Goal: Task Accomplishment & Management: Manage account settings

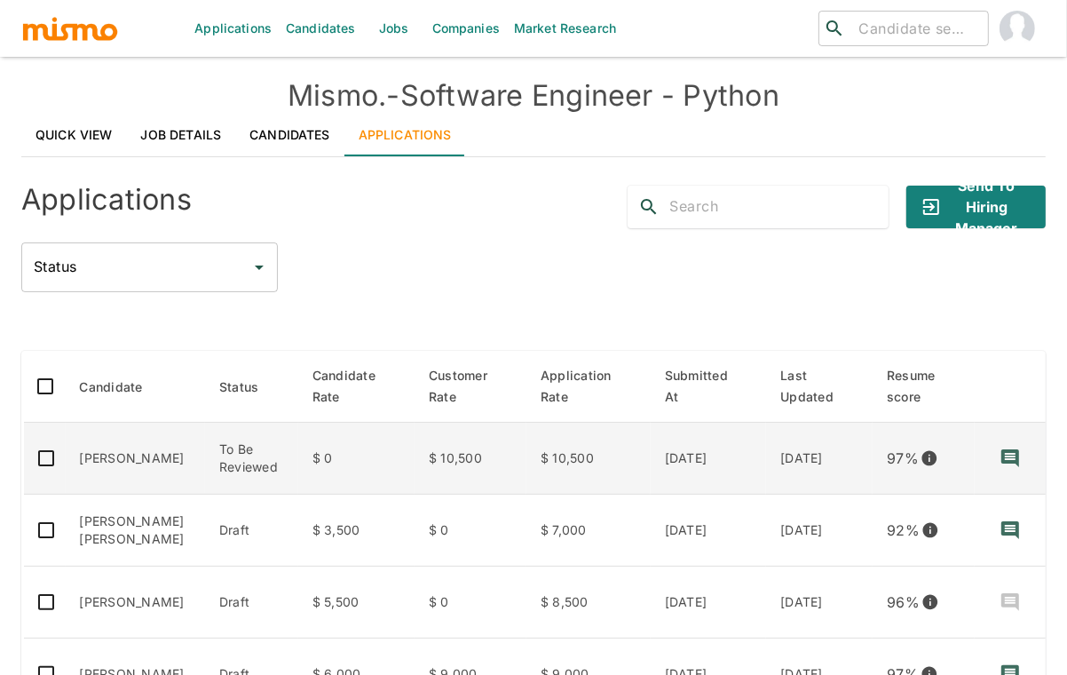
click at [143, 450] on td "[PERSON_NAME]" at bounding box center [135, 459] width 139 height 72
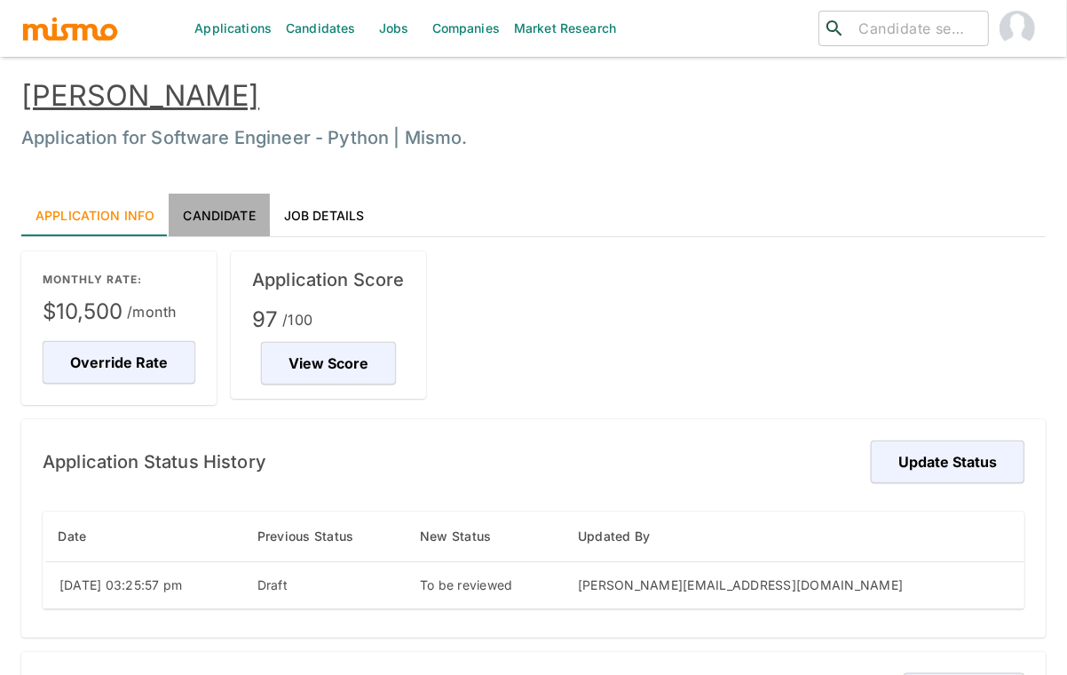
click at [218, 217] on link "Candidate" at bounding box center [219, 215] width 100 height 43
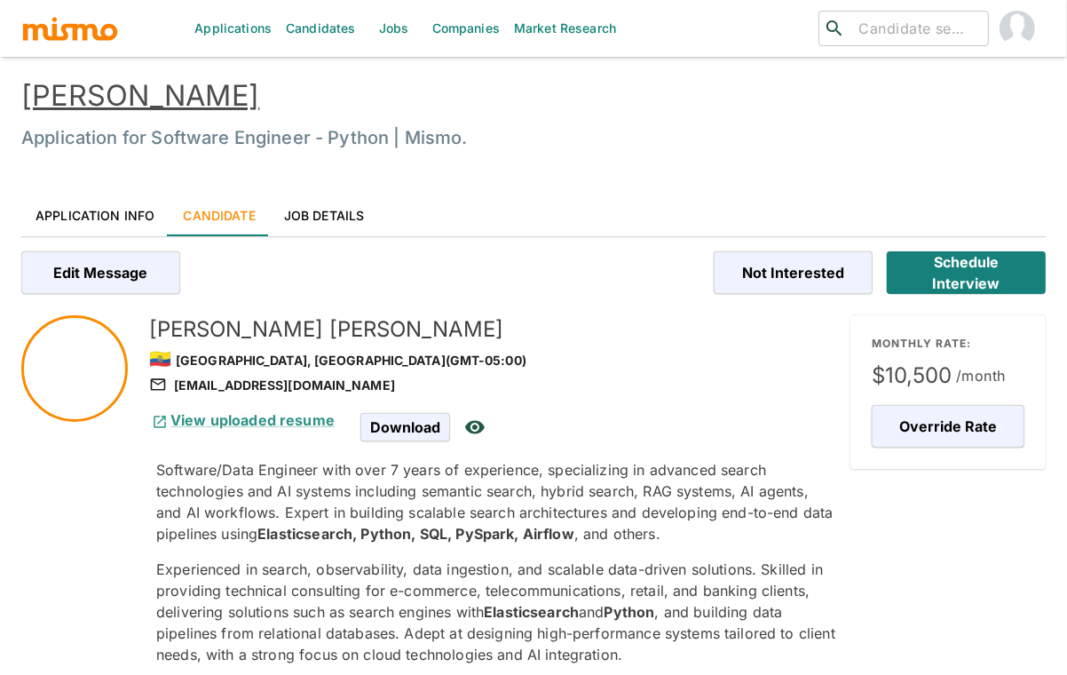
click at [308, 216] on link "Job Details" at bounding box center [324, 215] width 109 height 43
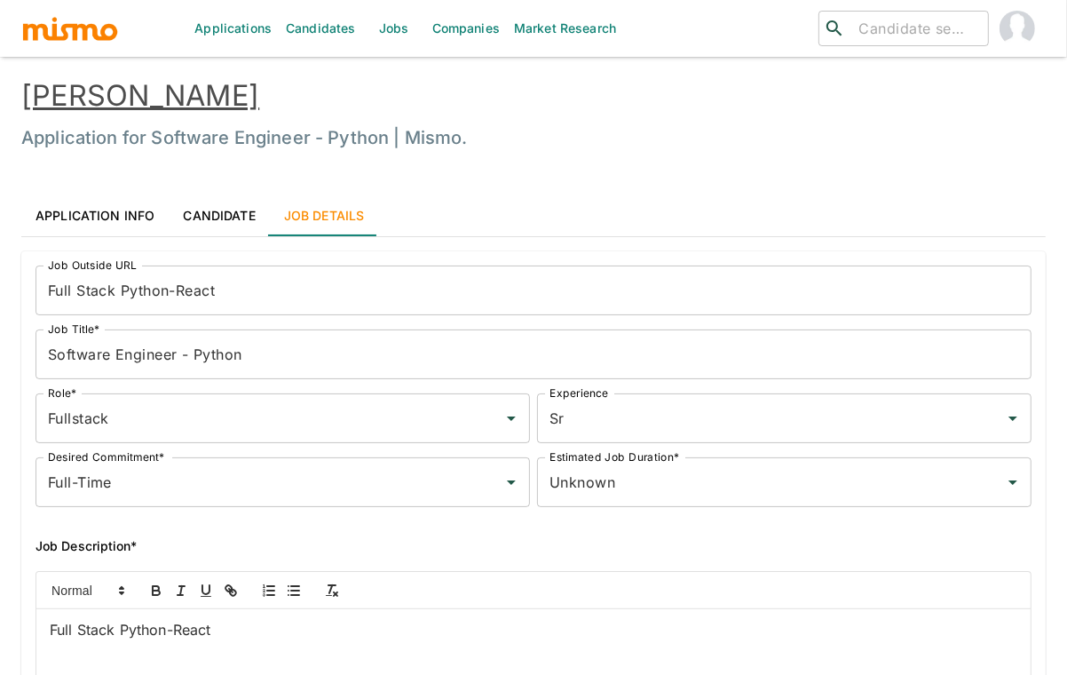
click at [146, 96] on link "[PERSON_NAME]" at bounding box center [140, 95] width 238 height 35
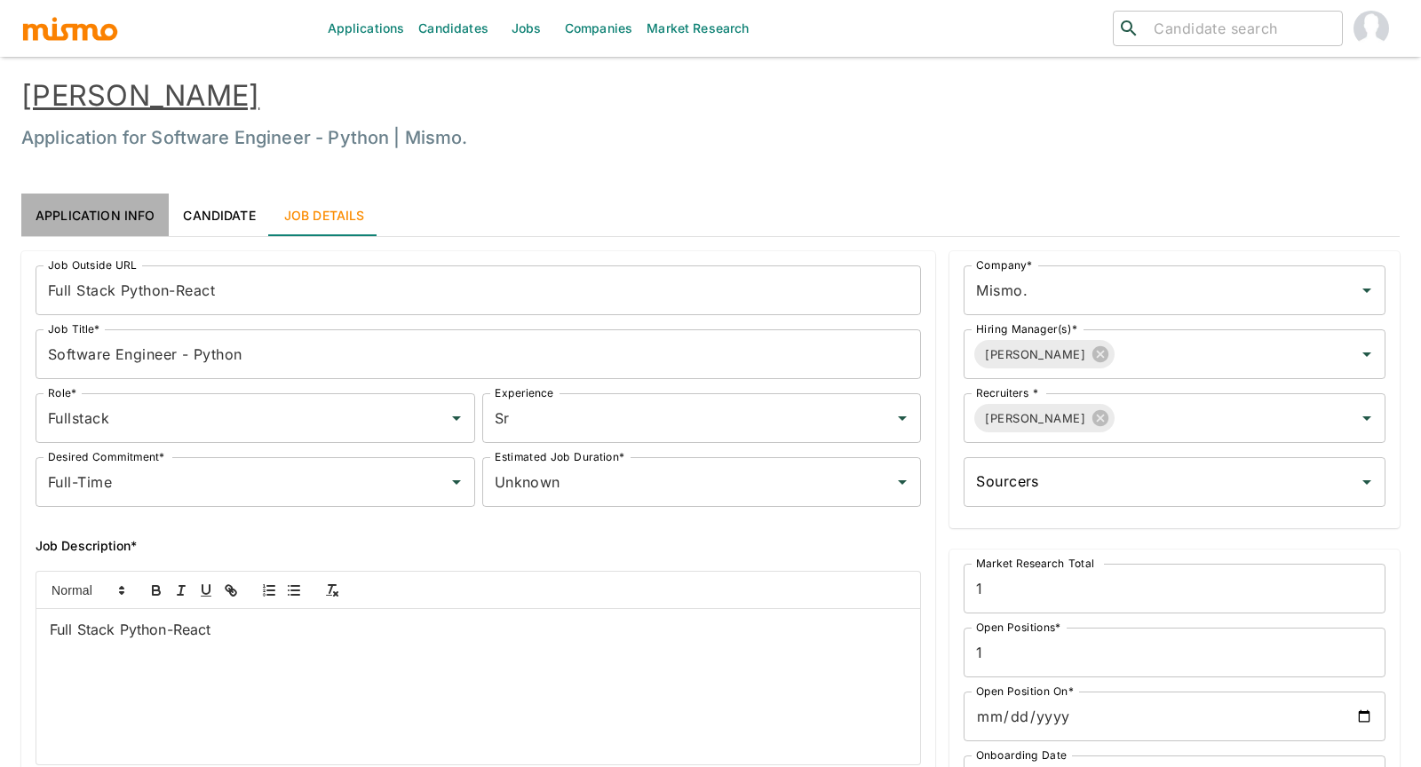
click at [132, 201] on link "Application Info" at bounding box center [94, 215] width 147 height 43
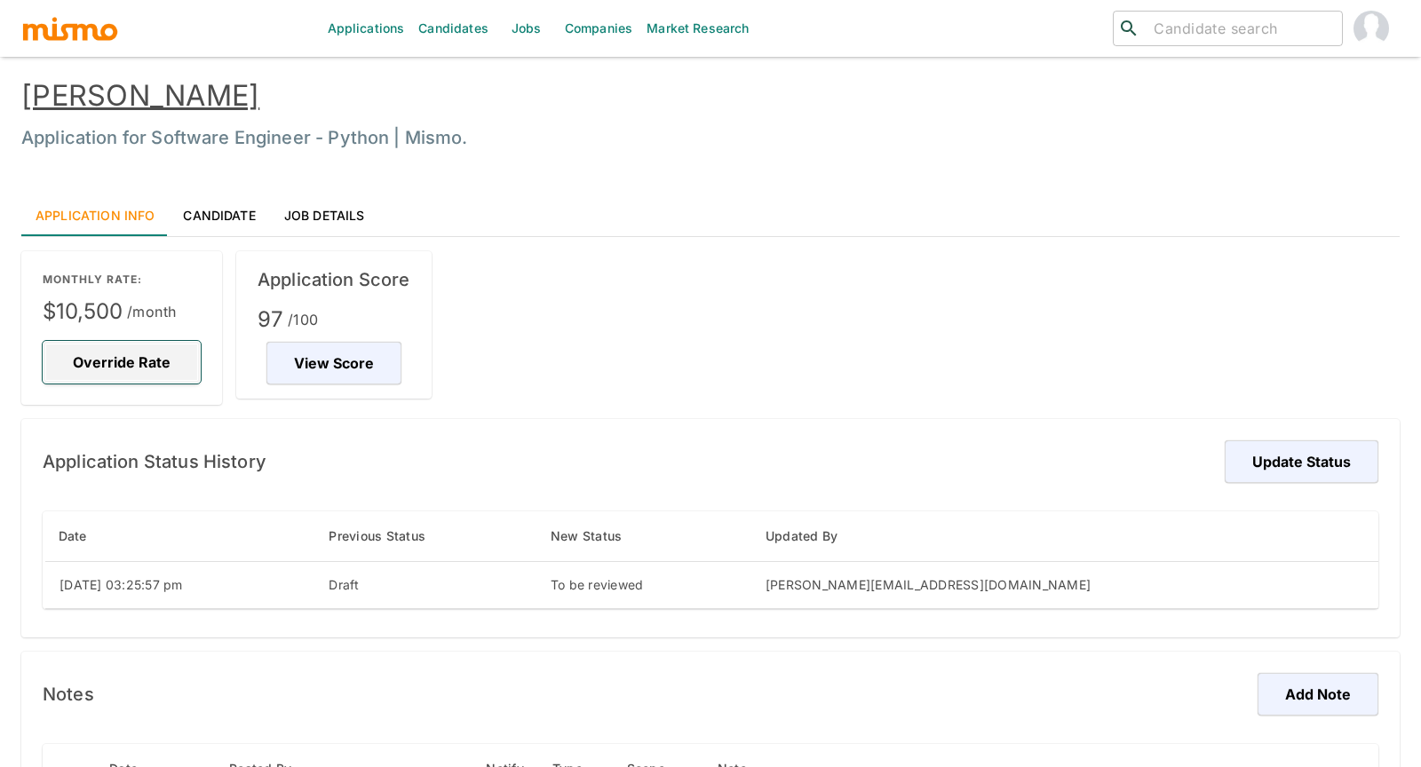
click at [131, 360] on button "Override Rate" at bounding box center [122, 362] width 158 height 43
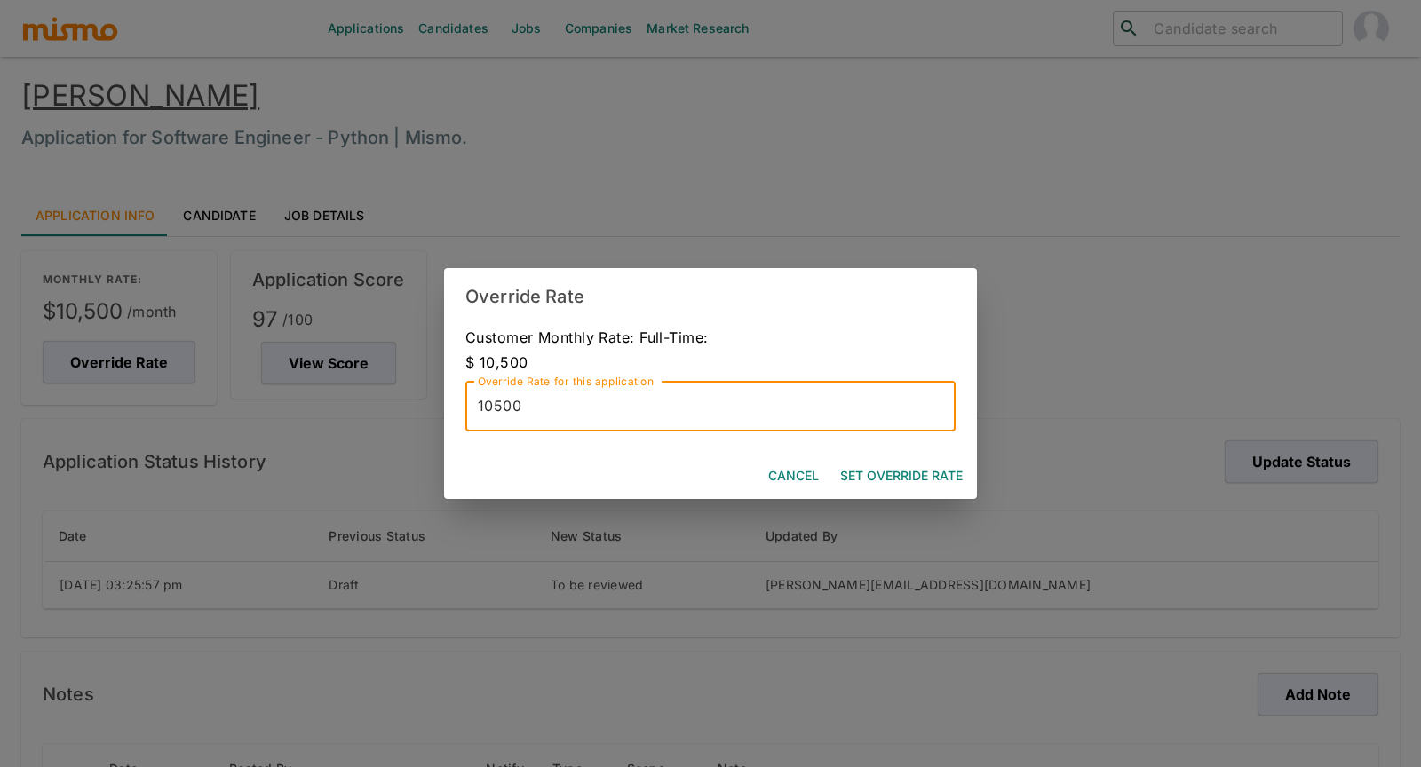
click at [518, 408] on input "10500" at bounding box center [710, 407] width 490 height 50
type input "9200"
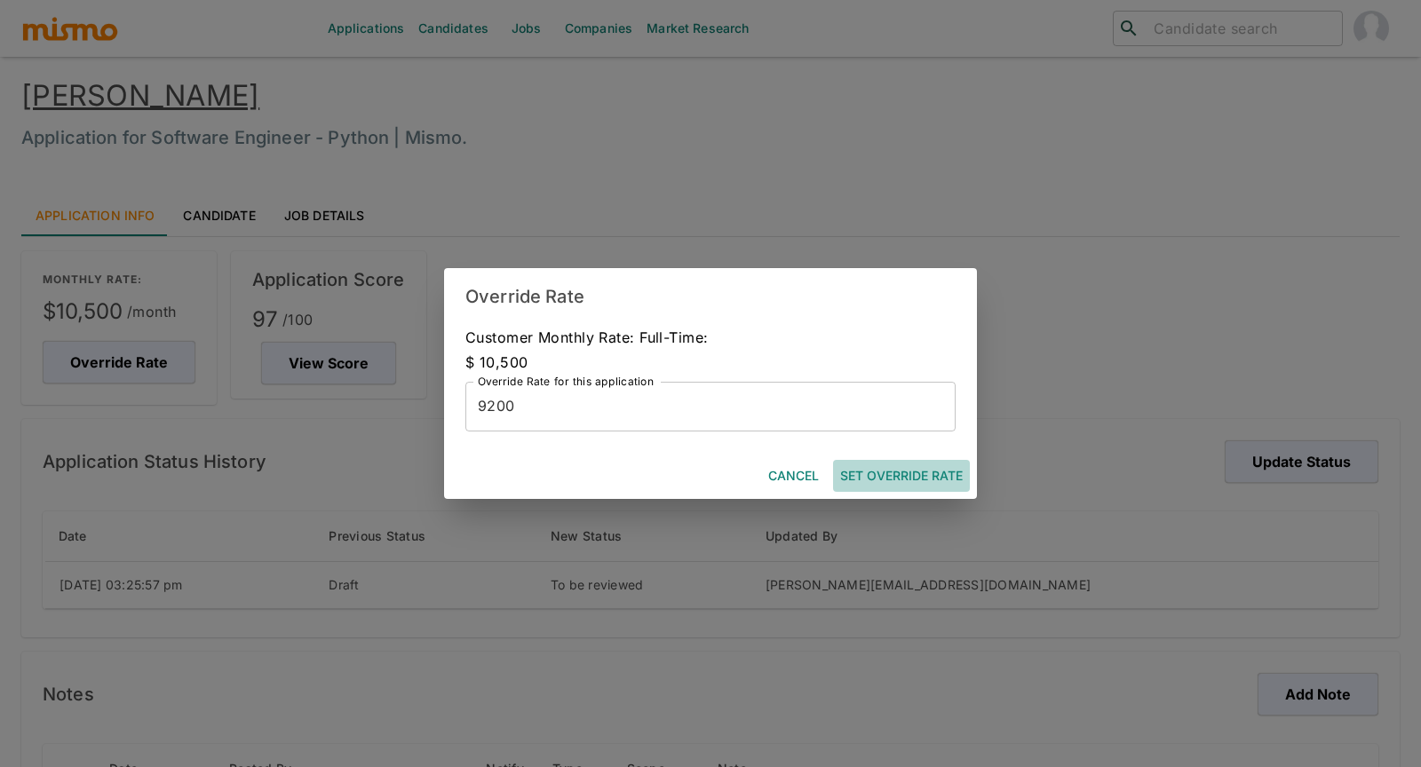
click at [875, 471] on button "Set Override Rate" at bounding box center [901, 476] width 137 height 33
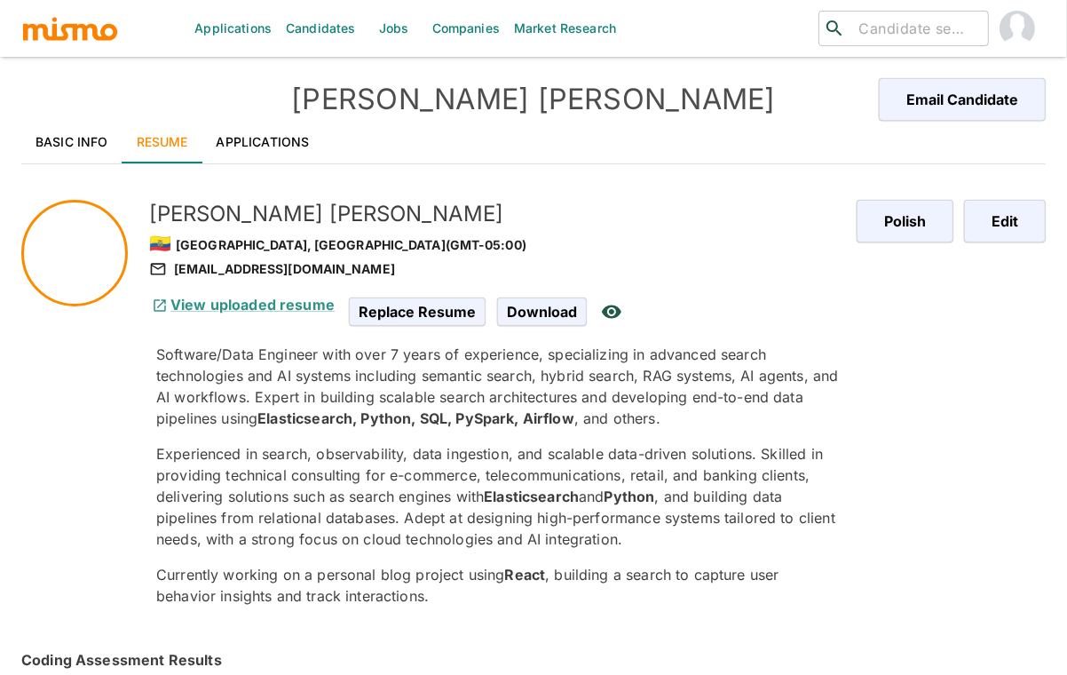
click at [77, 133] on link "Basic Info" at bounding box center [71, 142] width 101 height 43
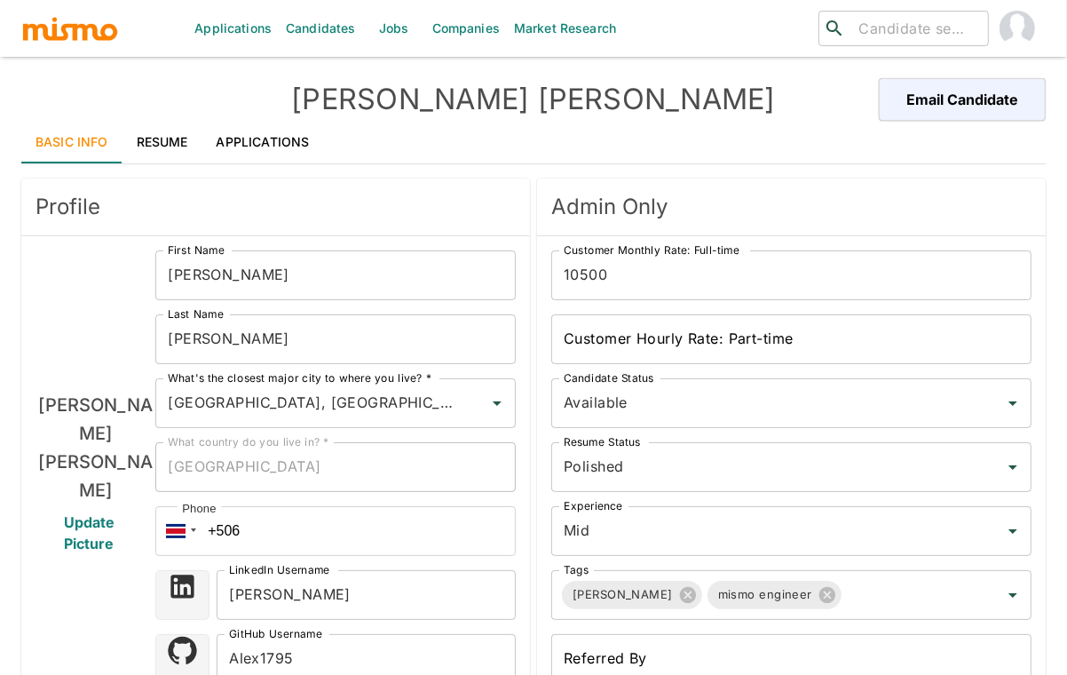
click at [527, 487] on div "Alexander Davila Update Picture First Name Alexander First Name Last Name Davil…" at bounding box center [275, 648] width 509 height 824
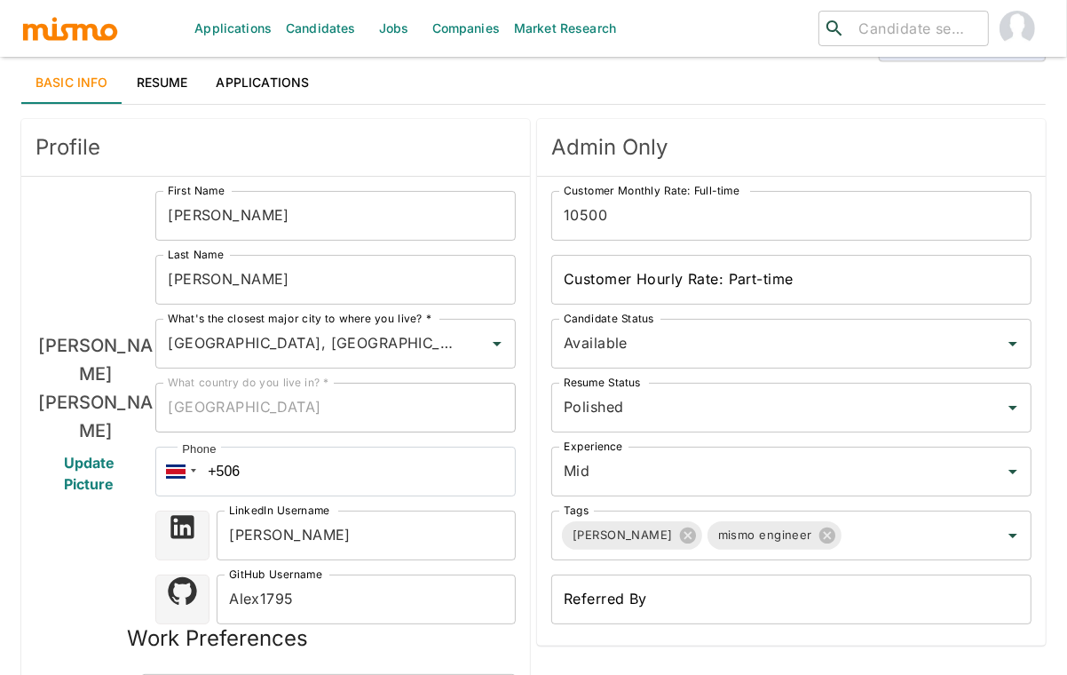
scroll to position [39, 0]
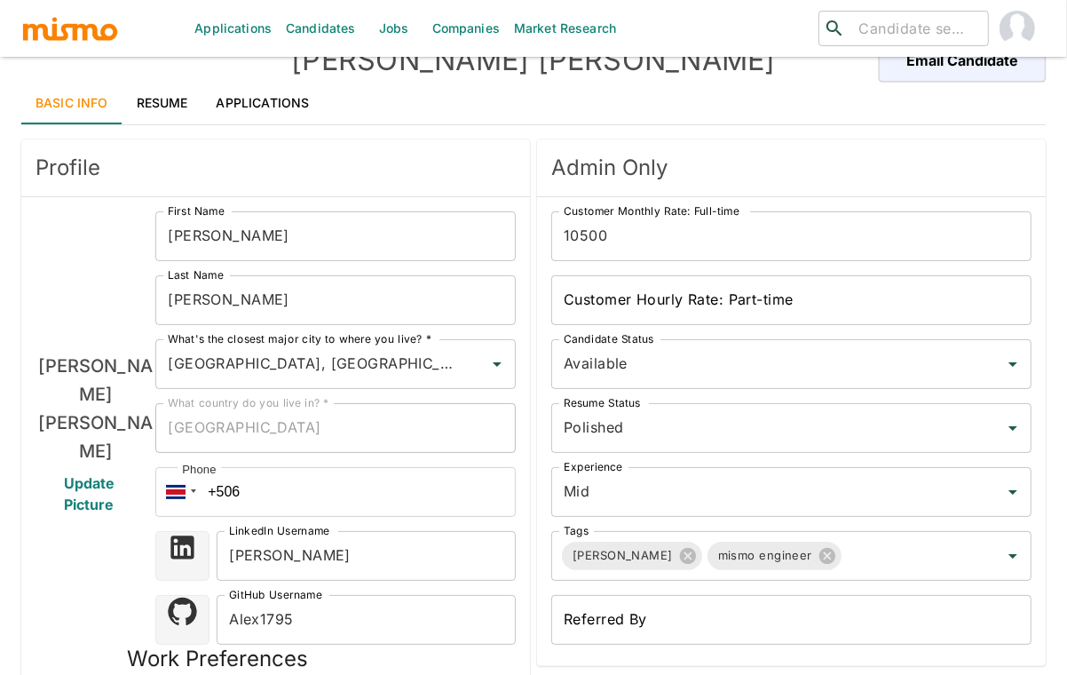
click at [255, 107] on link "Applications" at bounding box center [263, 103] width 122 height 43
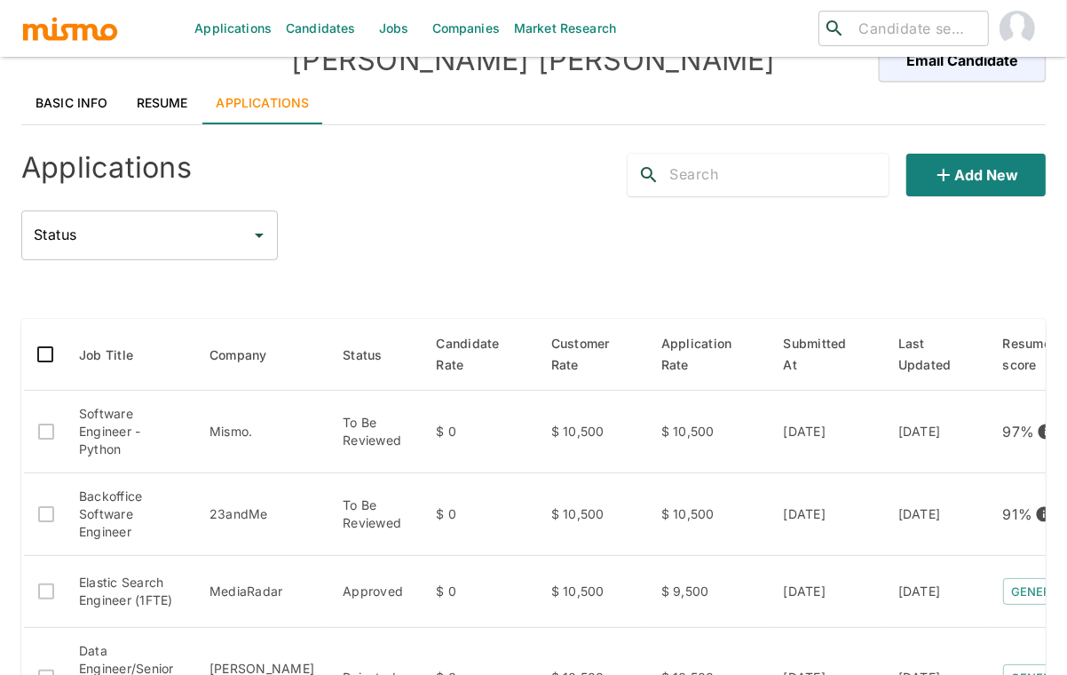
click at [504, 271] on div "Applications Add new Status Status Job Title Company Status Candidate Rate Cust…" at bounding box center [533, 667] width 1025 height 1056
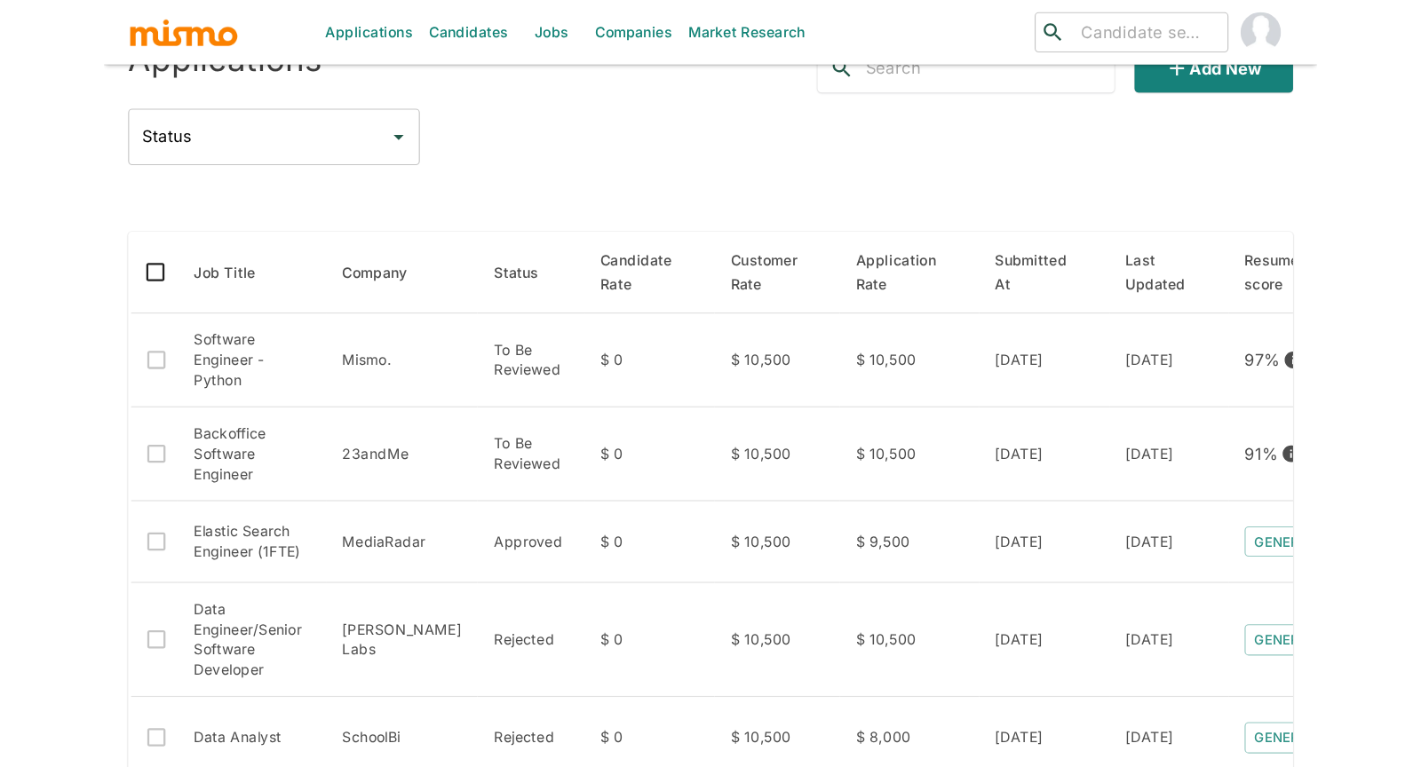
scroll to position [157, 0]
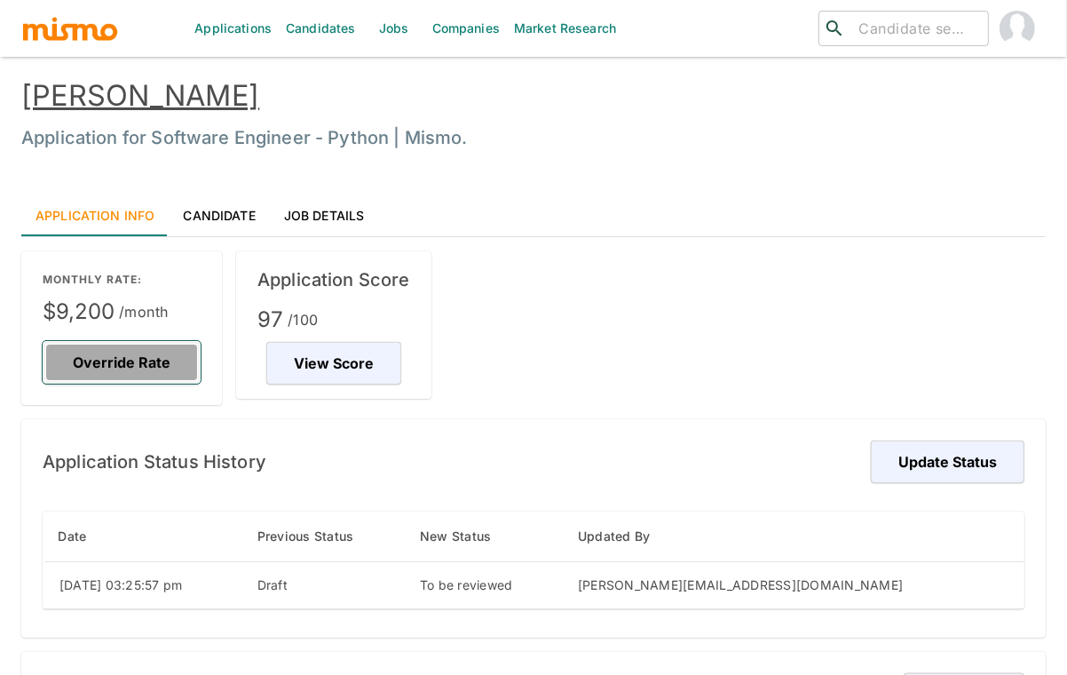
click at [147, 346] on button "Override Rate" at bounding box center [122, 362] width 158 height 43
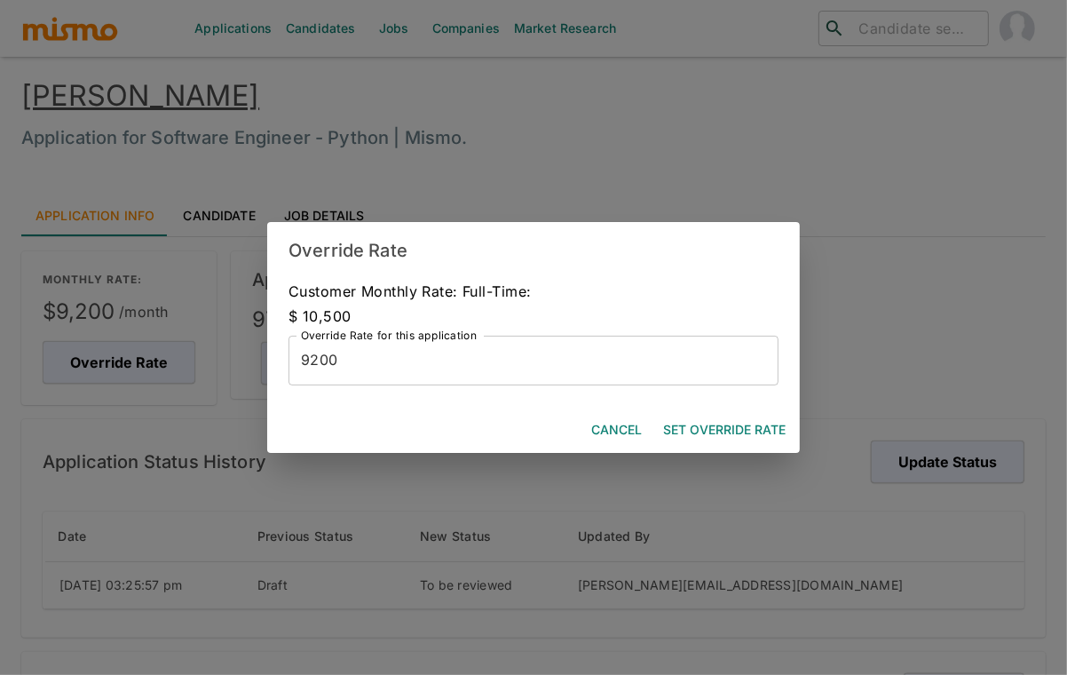
click at [315, 357] on input "9200" at bounding box center [534, 361] width 490 height 50
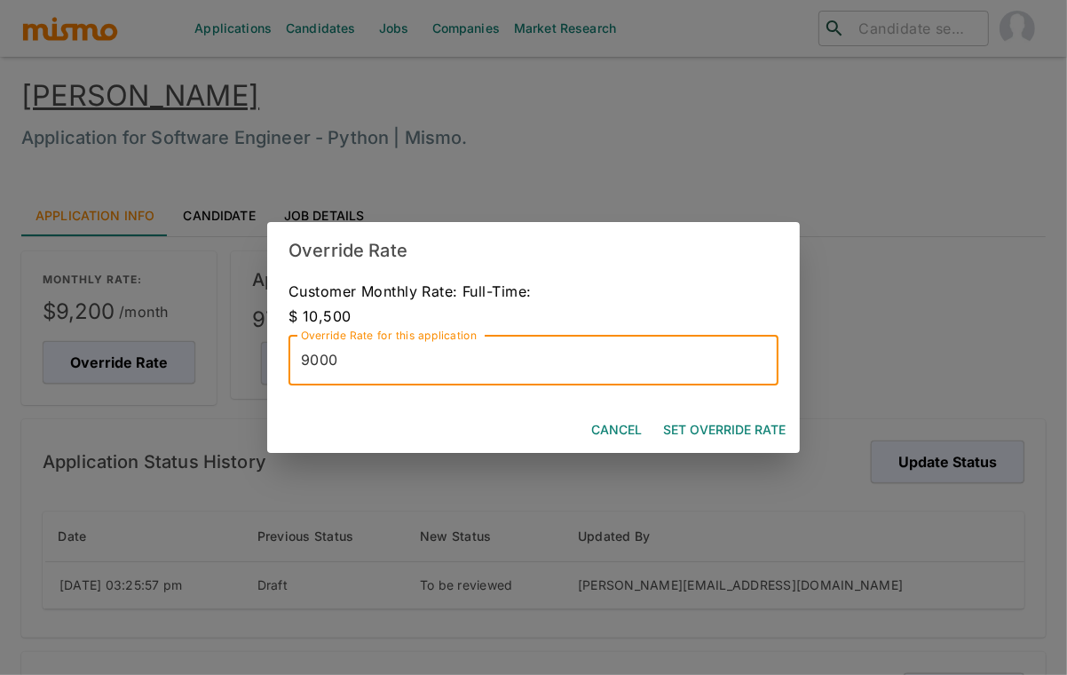
type input "9000"
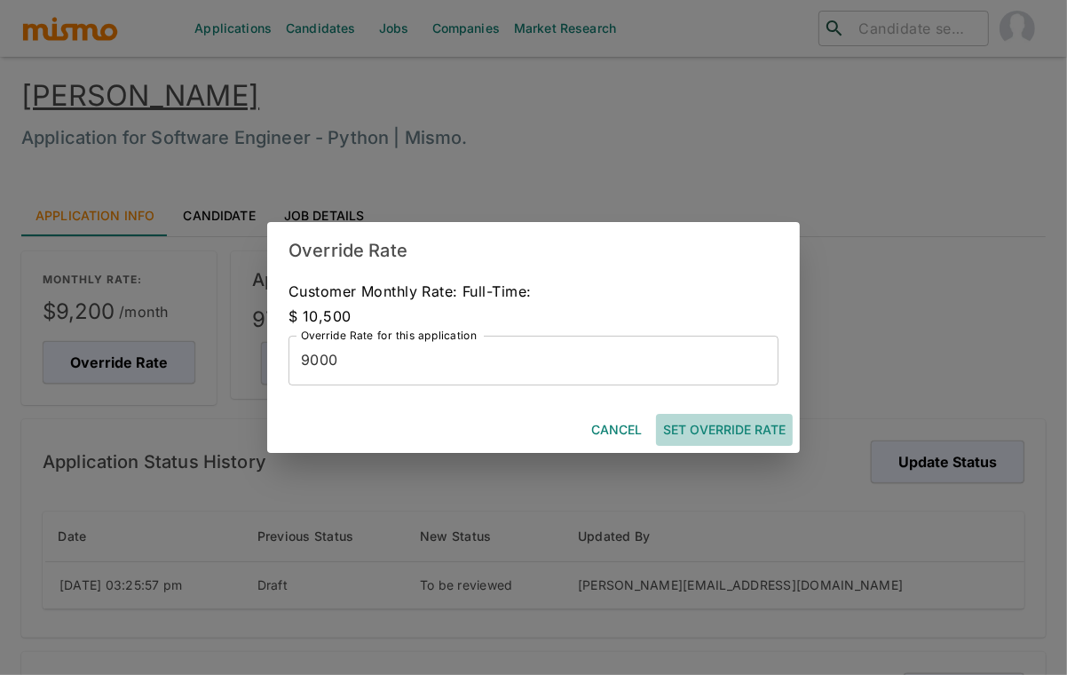
click at [713, 432] on button "Set Override Rate" at bounding box center [724, 430] width 137 height 33
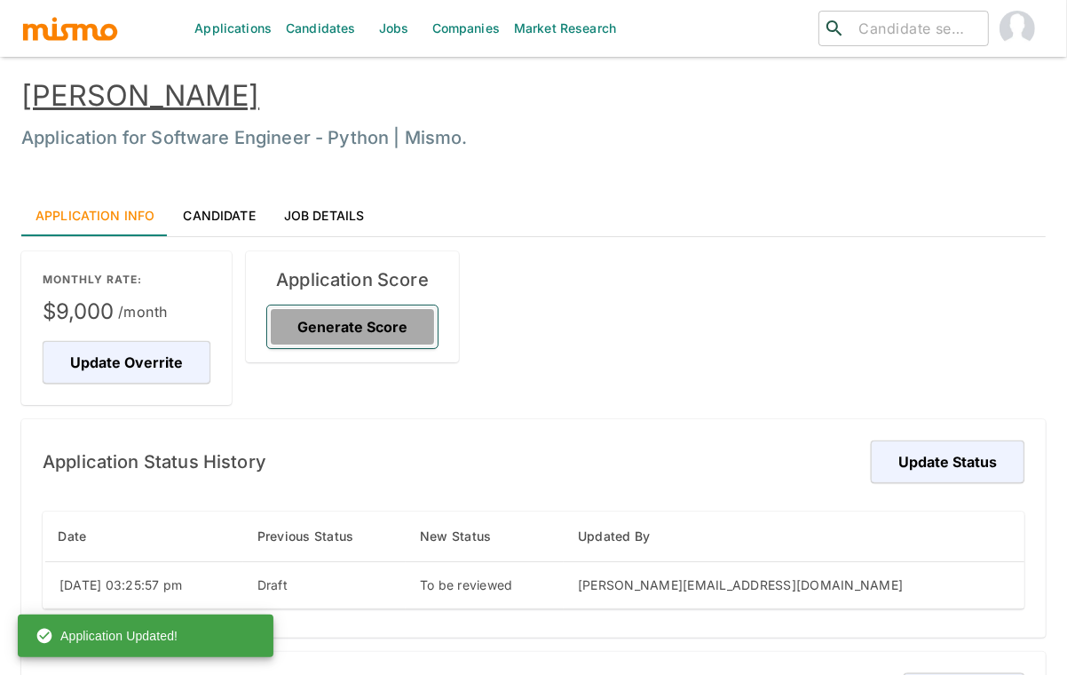
click at [353, 332] on button "Generate Score" at bounding box center [352, 326] width 170 height 43
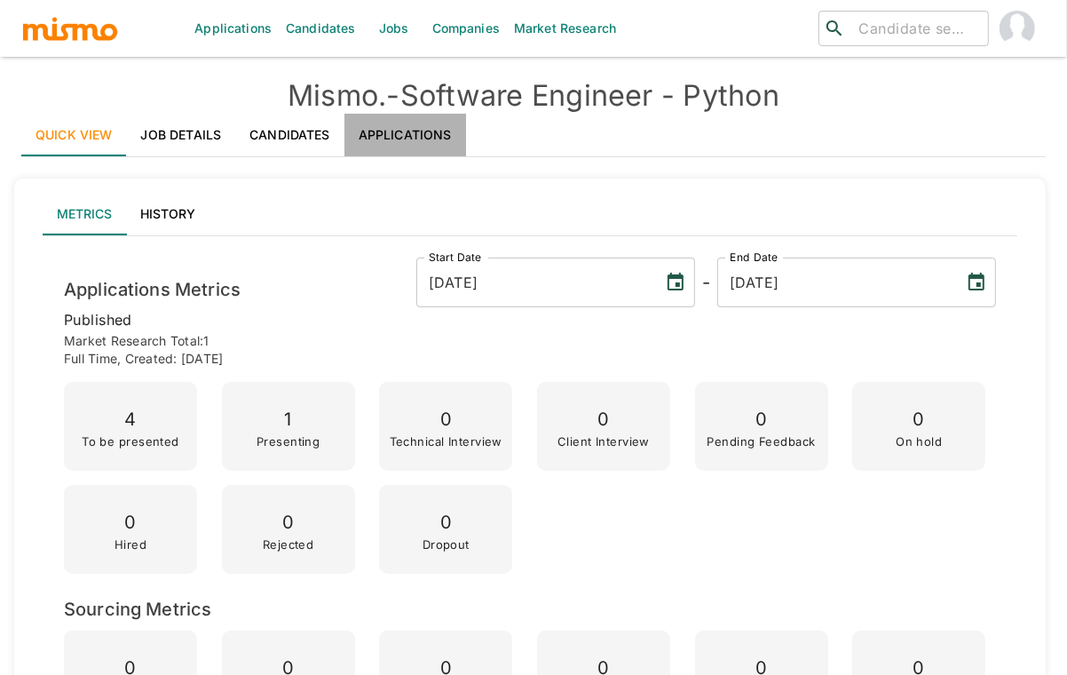
click at [429, 133] on link "Applications" at bounding box center [405, 135] width 122 height 43
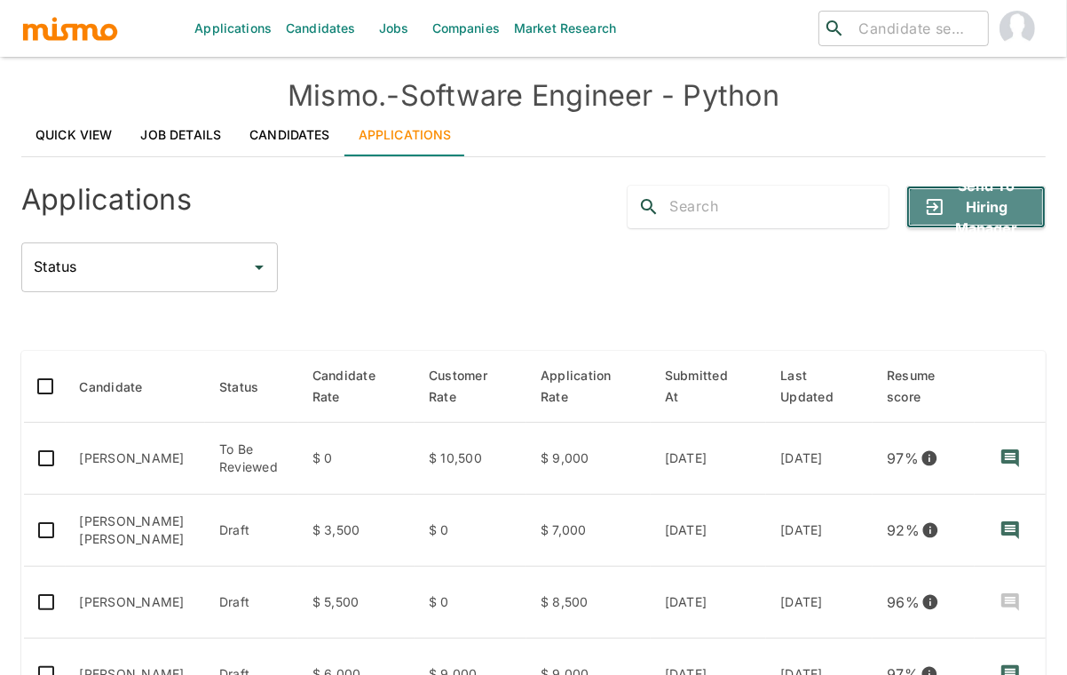
click at [1003, 200] on button "Send to Hiring Manager" at bounding box center [975, 207] width 139 height 43
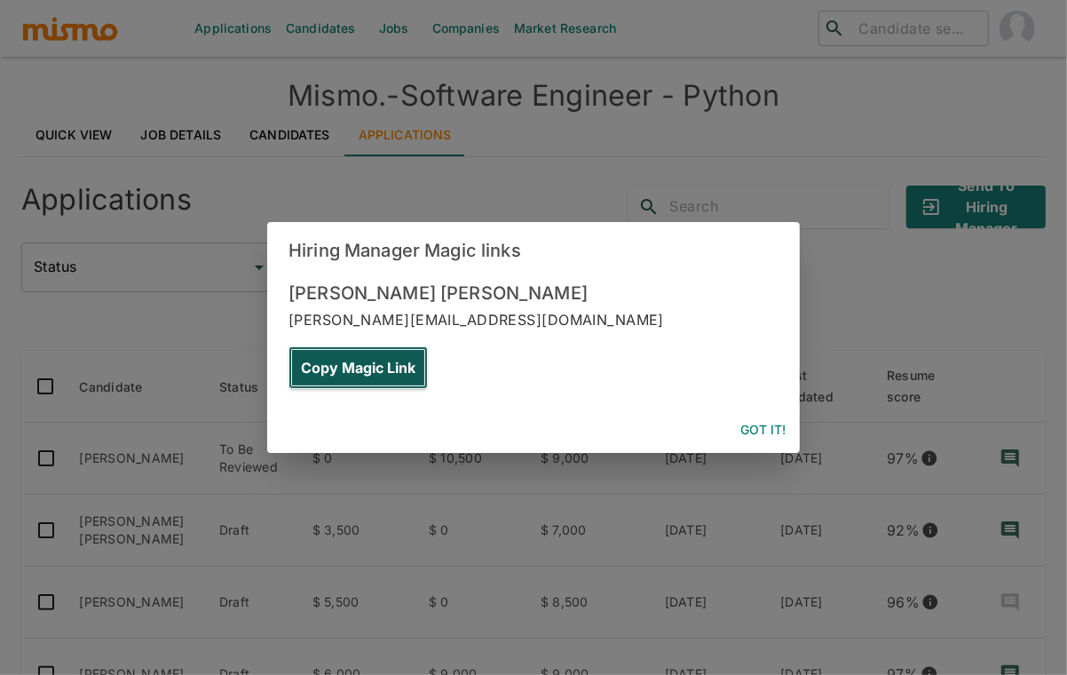
click at [428, 346] on button "Copy Magic Link" at bounding box center [358, 367] width 139 height 43
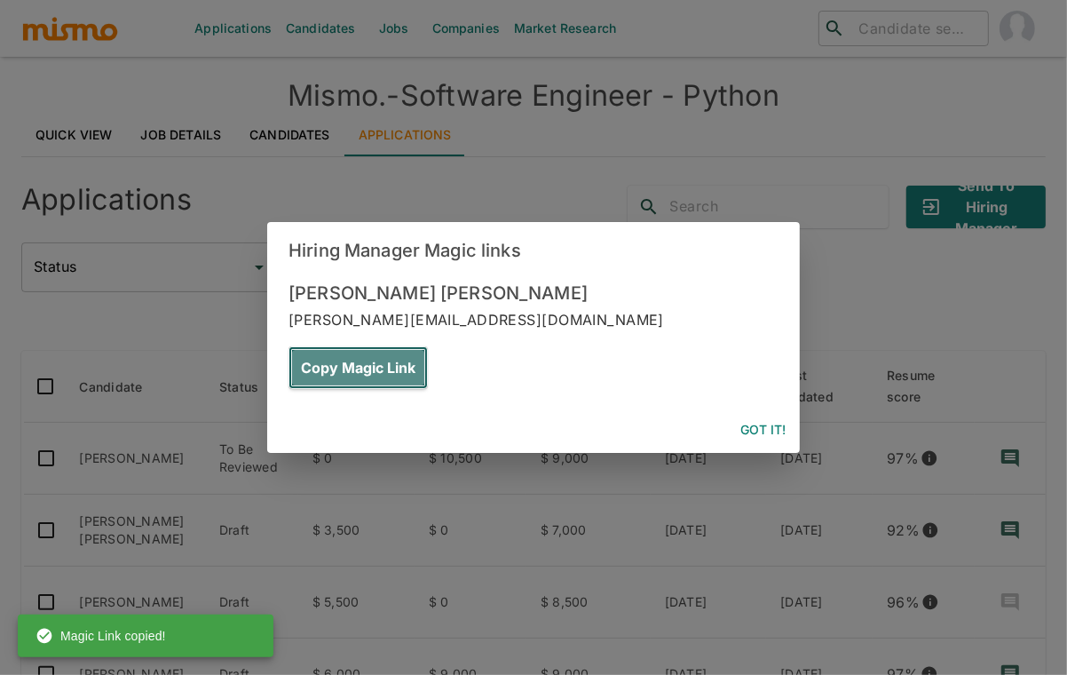
click at [428, 346] on button "Copy Magic Link" at bounding box center [358, 367] width 139 height 43
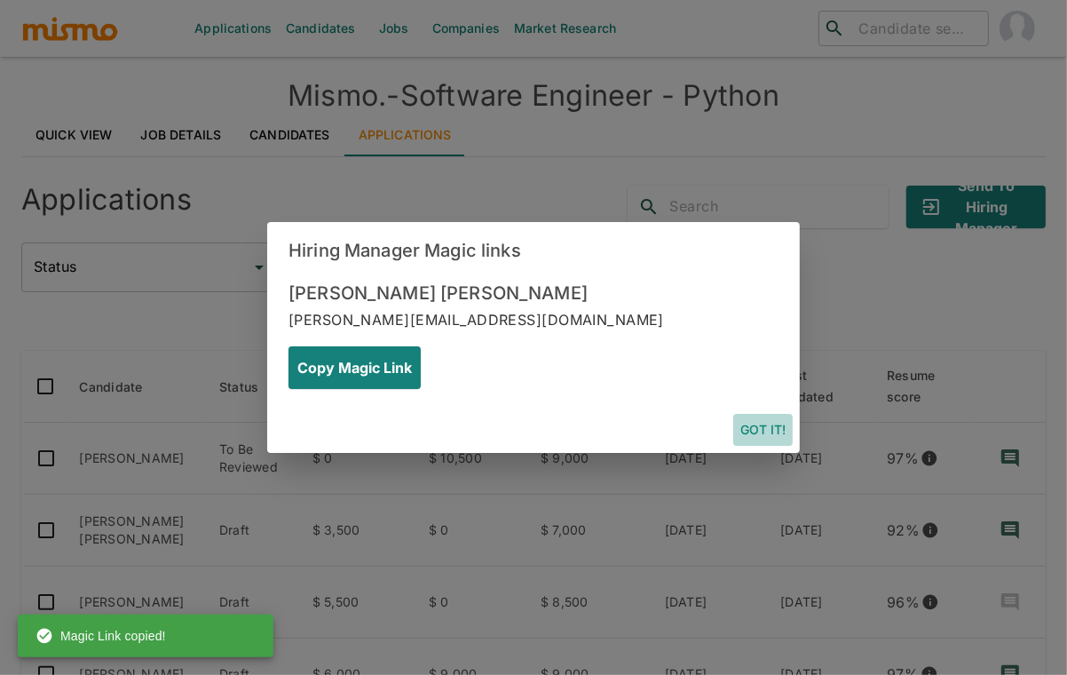
click at [758, 414] on button "Got it!" at bounding box center [762, 430] width 59 height 33
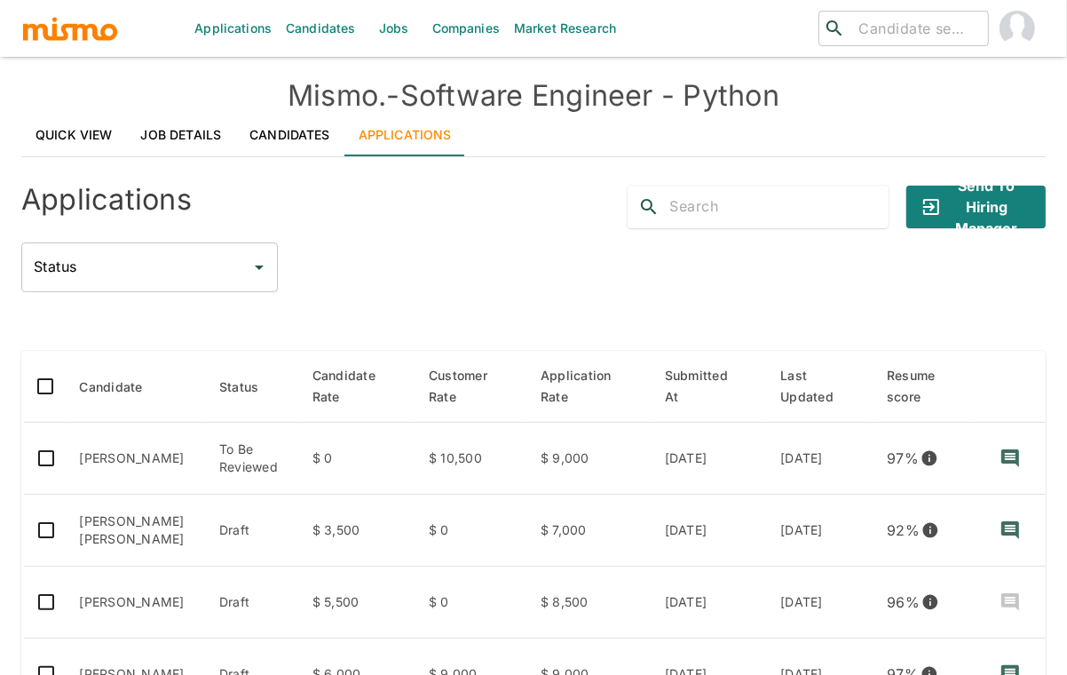
click at [618, 283] on div "Status Status" at bounding box center [533, 267] width 1025 height 50
